Goal: Navigation & Orientation: Find specific page/section

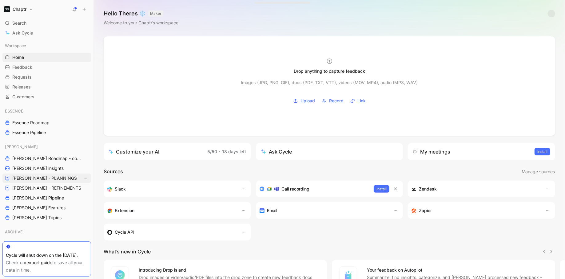
click at [52, 182] on link "[PERSON_NAME] - PLANNINGS" at bounding box center [46, 177] width 89 height 9
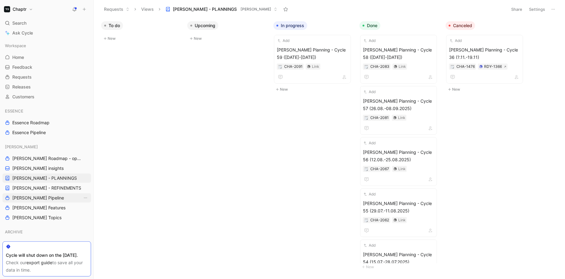
click at [16, 194] on link "[PERSON_NAME] Pipeline" at bounding box center [46, 197] width 89 height 9
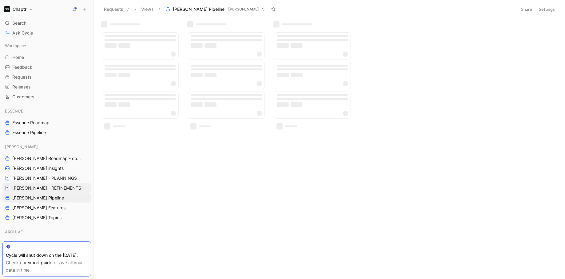
click at [17, 190] on span "[PERSON_NAME] - REFINEMENTS" at bounding box center [46, 188] width 69 height 6
click at [22, 198] on span "[PERSON_NAME] Pipeline" at bounding box center [38, 198] width 52 height 6
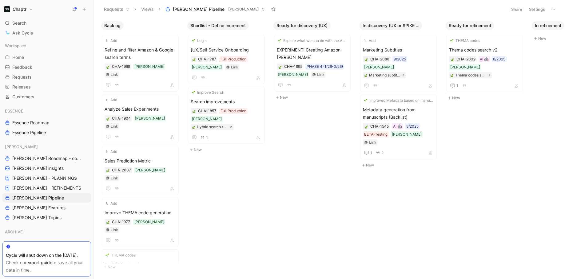
scroll to position [0, 1]
click at [57, 157] on span "[PERSON_NAME] Roadmap - open items" at bounding box center [47, 158] width 70 height 6
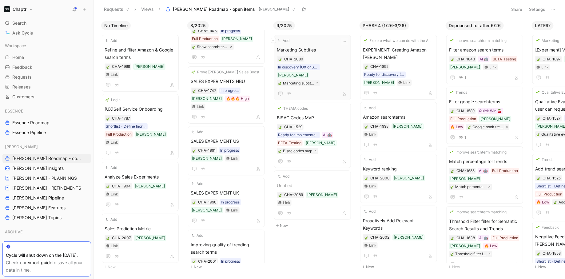
scroll to position [0, 19]
